Goal: Task Accomplishment & Management: Use online tool/utility

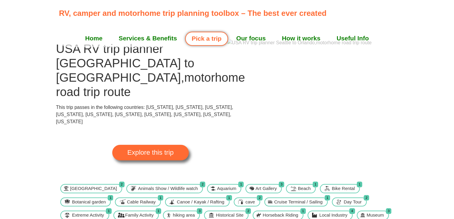
scroll to position [14, 0]
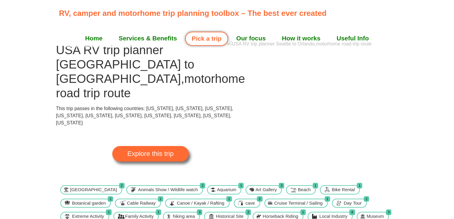
click at [210, 38] on link "Pick a trip" at bounding box center [206, 39] width 43 height 14
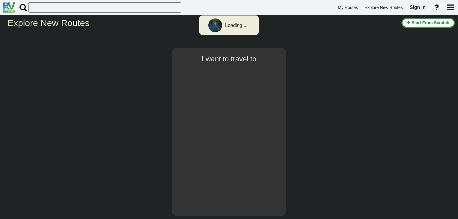
select select "number:2"
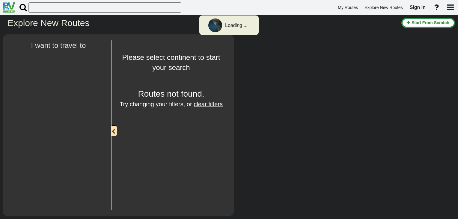
type input "[GEOGRAPHIC_DATA]"
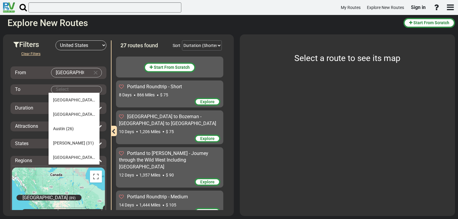
click at [66, 89] on body "My Routes Explore New Routes Sign in ×" at bounding box center [229, 109] width 458 height 219
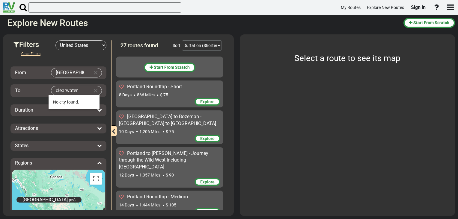
type input "clearwater"
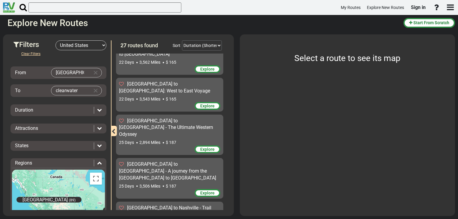
scroll to position [500, 0]
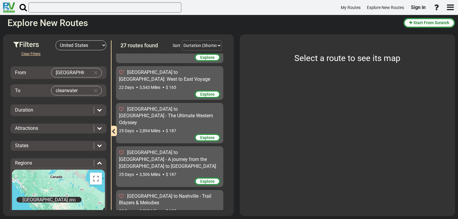
click at [78, 70] on input "[GEOGRAPHIC_DATA]" at bounding box center [70, 72] width 38 height 9
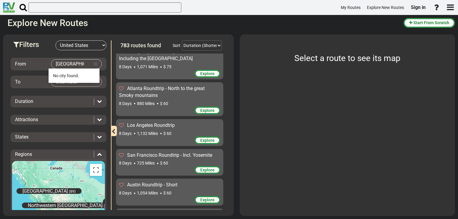
type input "[GEOGRAPHIC_DATA], [GEOGRAPHIC_DATA]"
click at [82, 80] on body "My Routes Explore New Routes Sign in ×" at bounding box center [229, 109] width 458 height 219
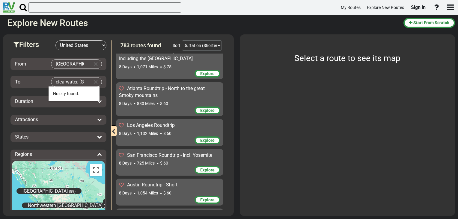
type input "clearwater, [GEOGRAPHIC_DATA]"
click at [97, 100] on icon at bounding box center [99, 101] width 5 height 5
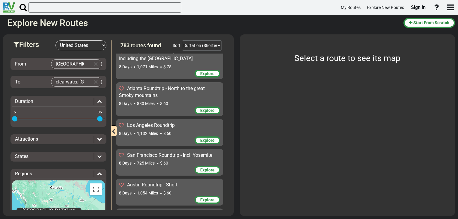
click at [13, 120] on span at bounding box center [14, 118] width 5 height 5
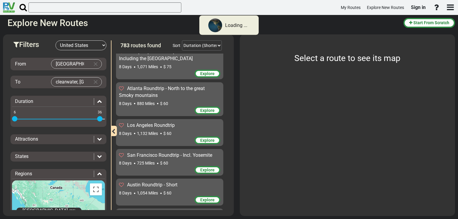
click at [15, 119] on span at bounding box center [14, 118] width 5 height 5
click at [35, 121] on div "6 36 6 36" at bounding box center [58, 114] width 93 height 19
click at [0, 124] on html "Loading ... My Routes Explore New Routes Sign in × Name" at bounding box center [229, 109] width 458 height 219
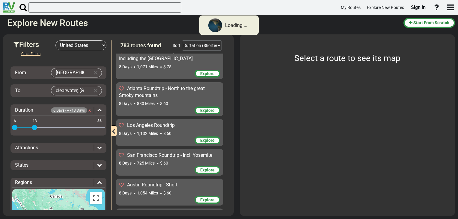
click at [97, 167] on icon at bounding box center [99, 165] width 5 height 5
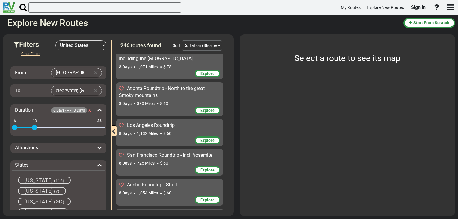
click at [97, 164] on icon at bounding box center [99, 165] width 5 height 5
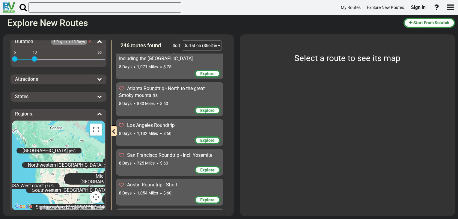
scroll to position [75, 0]
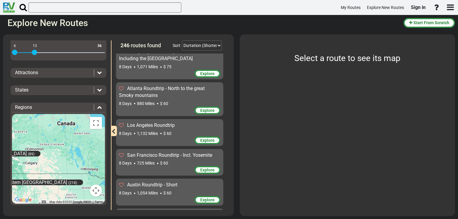
click at [114, 133] on icon "button" at bounding box center [114, 131] width 4 height 5
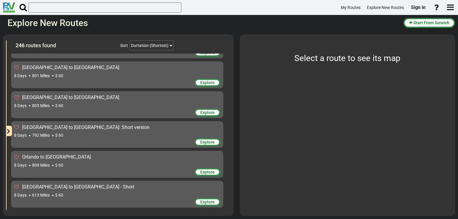
scroll to position [1198, 0]
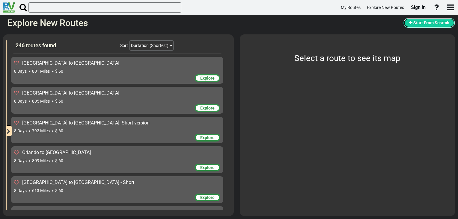
click at [431, 24] on span "Start From Scratch" at bounding box center [431, 22] width 36 height 5
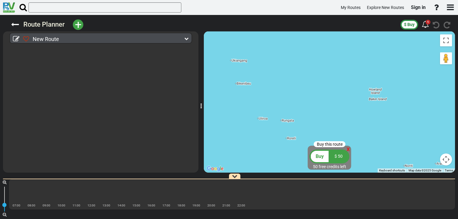
click at [186, 38] on icon at bounding box center [186, 39] width 4 height 4
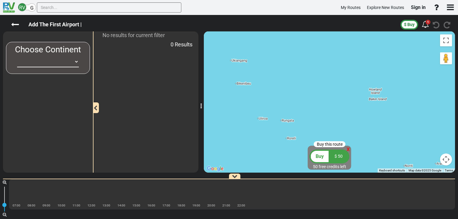
click at [49, 60] on select "[GEOGRAPHIC_DATA] [GEOGRAPHIC_DATA] [GEOGRAPHIC_DATA] [GEOGRAPHIC_DATA] [GEOGRA…" at bounding box center [48, 61] width 62 height 11
select select "number:2"
click at [17, 56] on select "[GEOGRAPHIC_DATA] [GEOGRAPHIC_DATA] [GEOGRAPHIC_DATA] [GEOGRAPHIC_DATA] [GEOGRA…" at bounding box center [48, 61] width 62 height 11
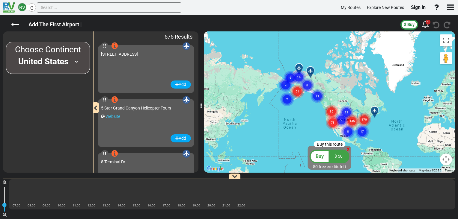
click at [40, 79] on div "Choose Continent [GEOGRAPHIC_DATA] [GEOGRAPHIC_DATA] [GEOGRAPHIC_DATA] [GEOGRAP…" at bounding box center [48, 57] width 84 height 47
click at [13, 24] on icon at bounding box center [15, 25] width 8 height 8
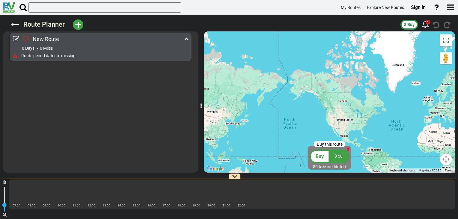
click at [13, 24] on icon at bounding box center [15, 25] width 8 height 8
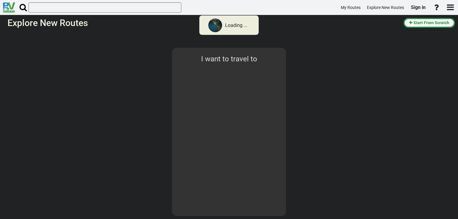
select select "number:2"
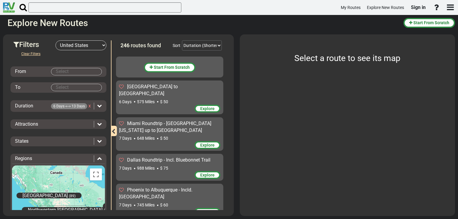
click at [59, 73] on body "My Routes Explore New Routes Sign in ×" at bounding box center [229, 109] width 458 height 219
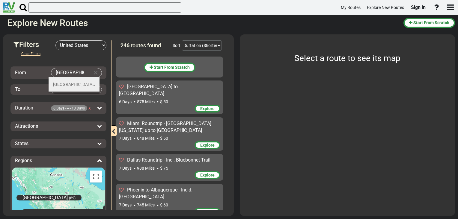
click at [59, 82] on span "[GEOGRAPHIC_DATA]" at bounding box center [74, 84] width 42 height 5
type input "[GEOGRAPHIC_DATA]"
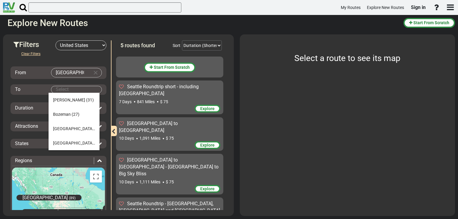
click at [56, 91] on body "My Routes Explore New Routes Sign in ×" at bounding box center [229, 109] width 458 height 219
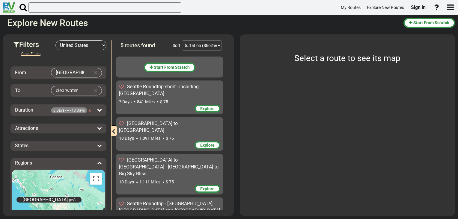
drag, startPoint x: 78, startPoint y: 89, endPoint x: 53, endPoint y: 90, distance: 25.2
drag, startPoint x: 77, startPoint y: 89, endPoint x: 53, endPoint y: 92, distance: 24.4
click at [53, 92] on body "My Routes Explore New Routes Sign in ×" at bounding box center [229, 109] width 458 height 219
type input "[GEOGRAPHIC_DATA]"
drag, startPoint x: 226, startPoint y: 136, endPoint x: 229, endPoint y: 160, distance: 25.1
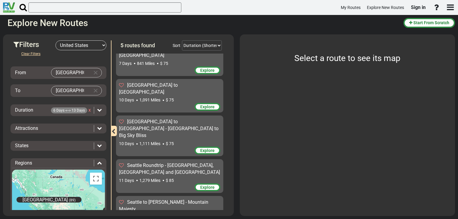
scroll to position [45, 0]
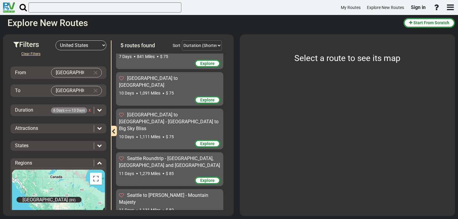
drag, startPoint x: 223, startPoint y: 190, endPoint x: 221, endPoint y: 125, distance: 65.4
click at [221, 125] on div "Start From Scratch Seattle Roundtrip short - including [GEOGRAPHIC_DATA] 7 Days…" at bounding box center [171, 132] width 110 height 157
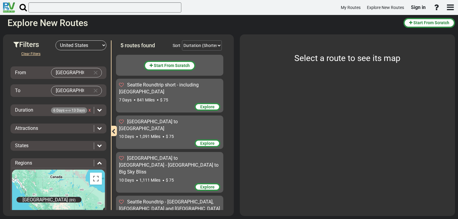
scroll to position [0, 0]
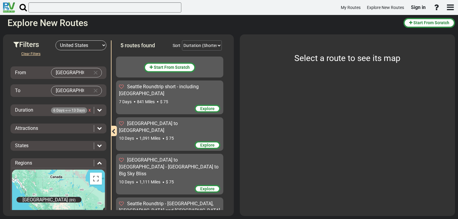
click at [166, 85] on span "Seattle Roundtrip short - including [GEOGRAPHIC_DATA]" at bounding box center [159, 90] width 80 height 13
